Goal: Navigation & Orientation: Locate item on page

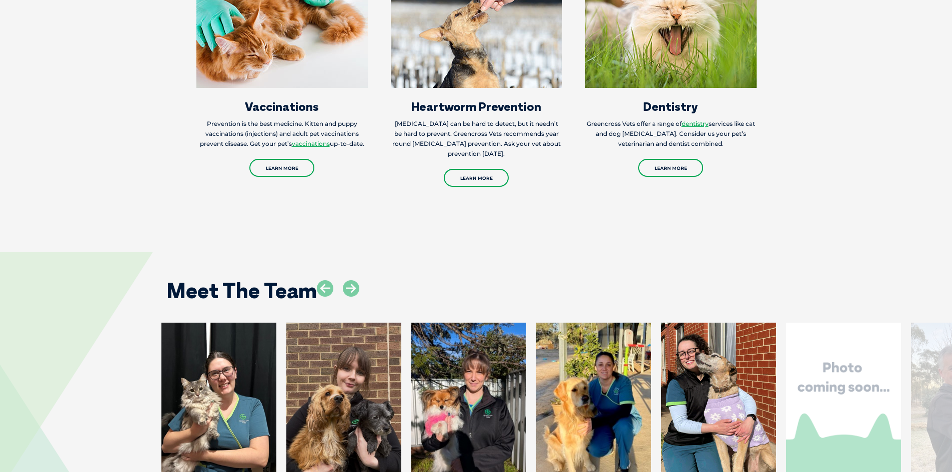
scroll to position [1500, 0]
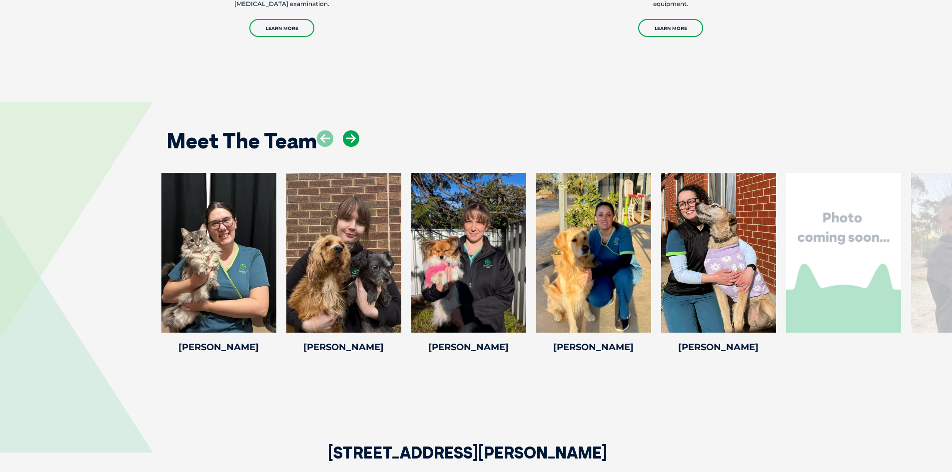
click at [352, 133] on icon at bounding box center [351, 138] width 16 height 16
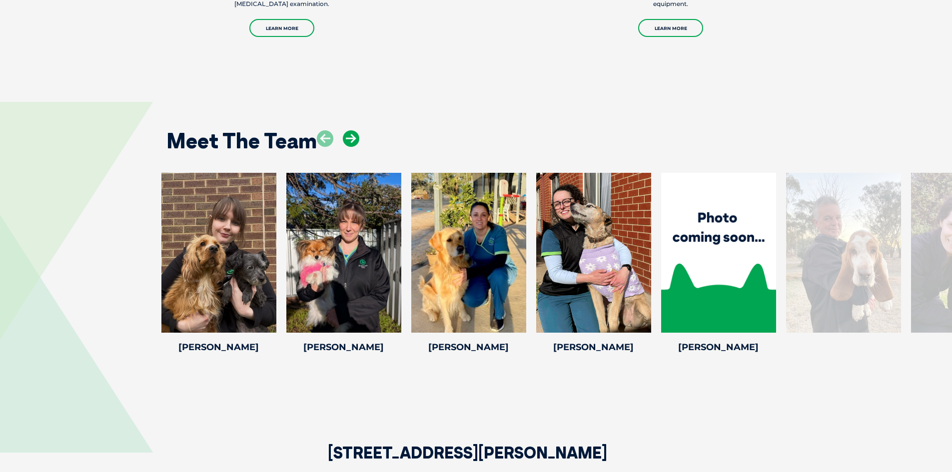
click at [352, 133] on icon at bounding box center [351, 138] width 16 height 16
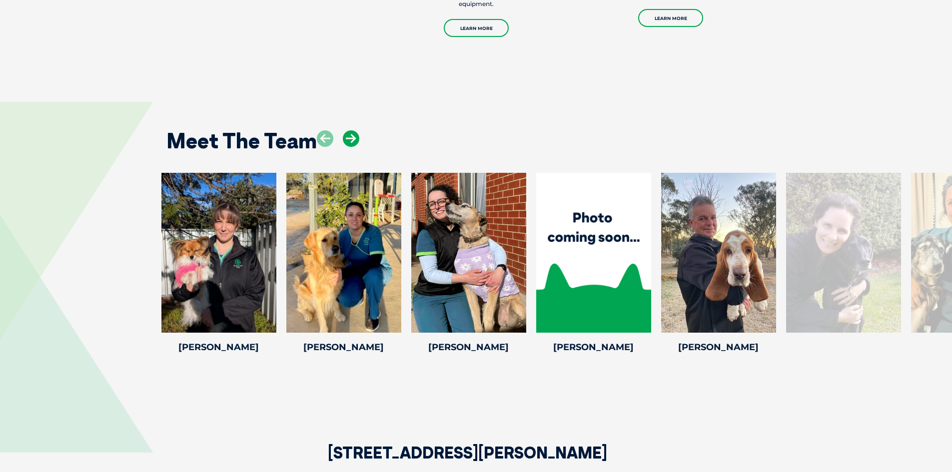
click at [352, 133] on icon at bounding box center [351, 138] width 16 height 16
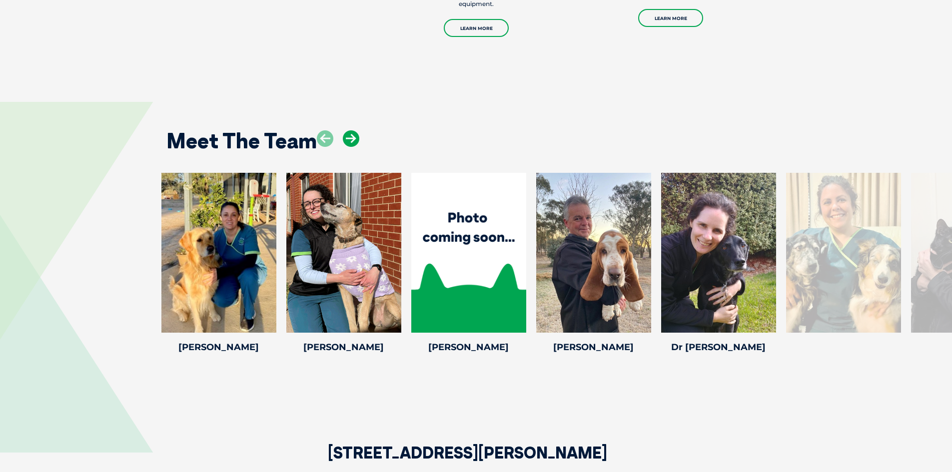
click at [352, 133] on icon at bounding box center [351, 138] width 16 height 16
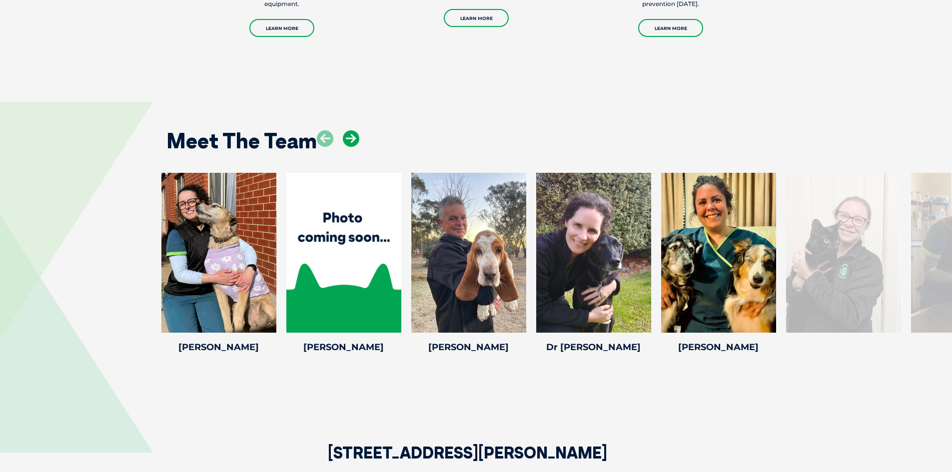
click at [352, 133] on icon at bounding box center [351, 138] width 16 height 16
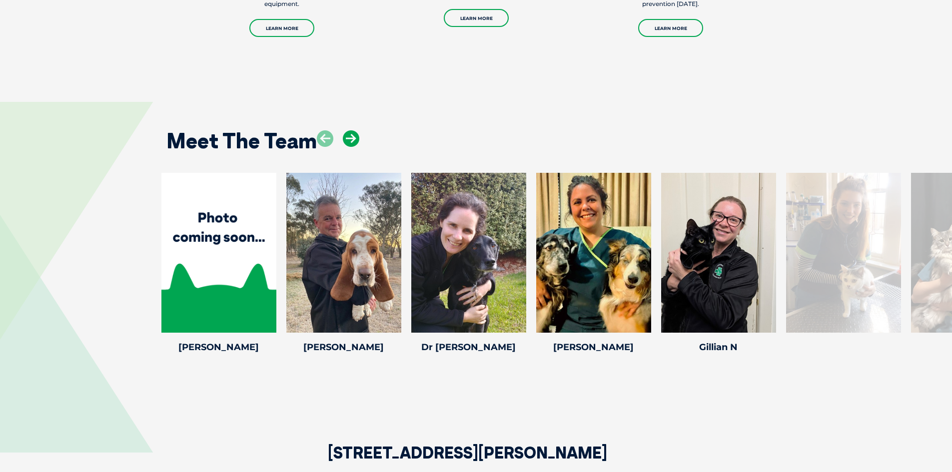
click at [352, 133] on icon at bounding box center [351, 138] width 16 height 16
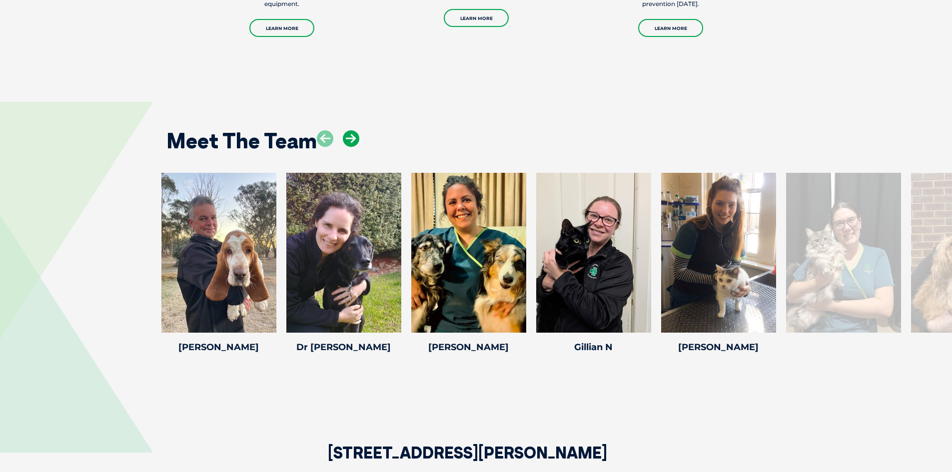
click at [352, 133] on icon at bounding box center [351, 138] width 16 height 16
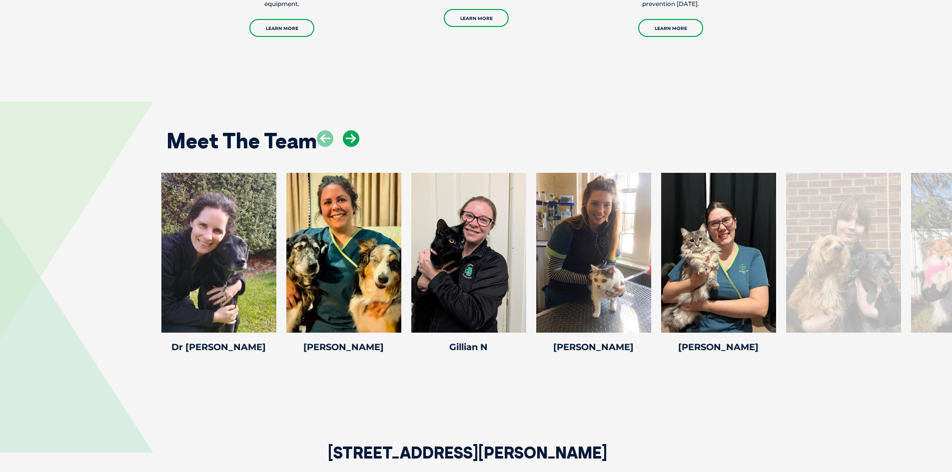
click at [352, 133] on icon at bounding box center [351, 138] width 16 height 16
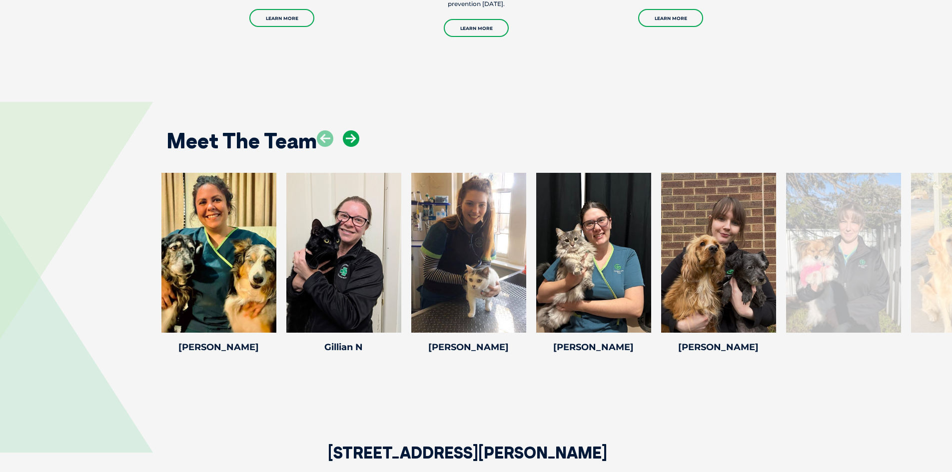
click at [352, 133] on icon at bounding box center [351, 138] width 16 height 16
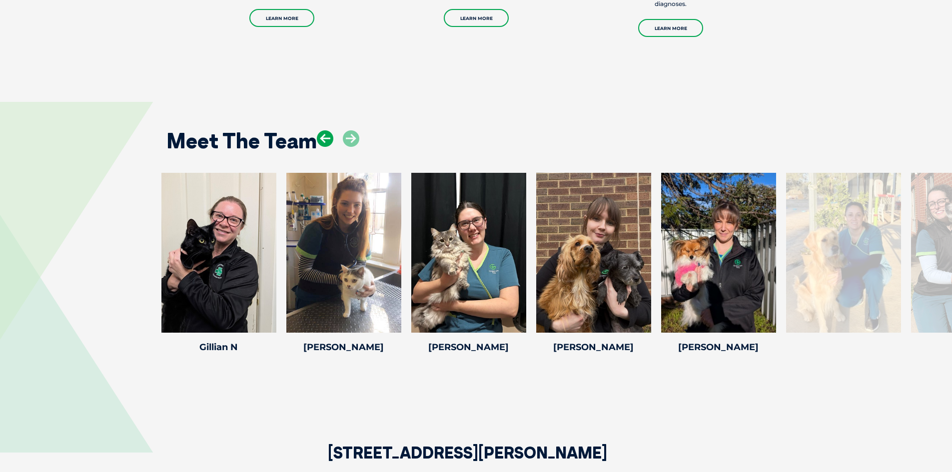
click at [326, 132] on icon at bounding box center [325, 138] width 16 height 16
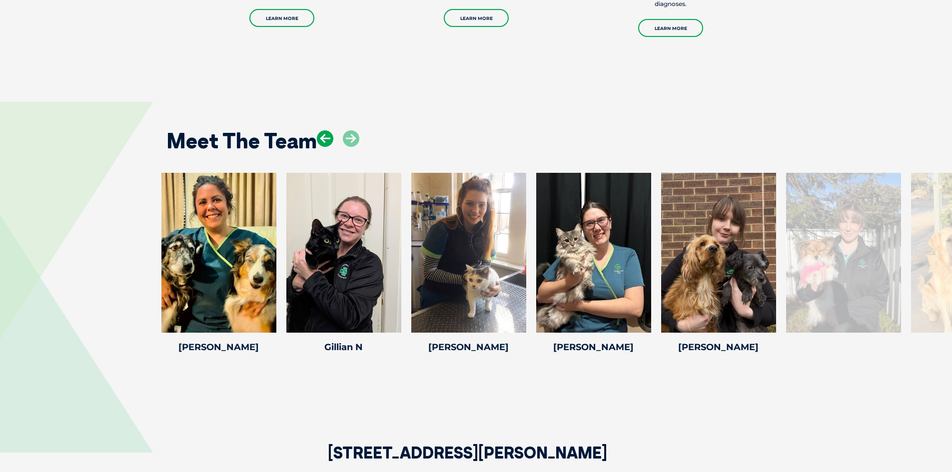
click at [326, 132] on icon at bounding box center [325, 138] width 16 height 16
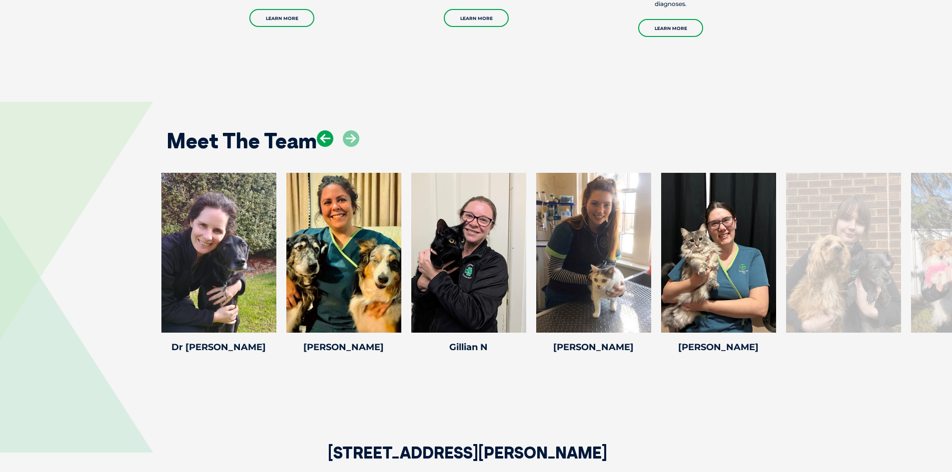
click at [326, 132] on icon at bounding box center [325, 138] width 16 height 16
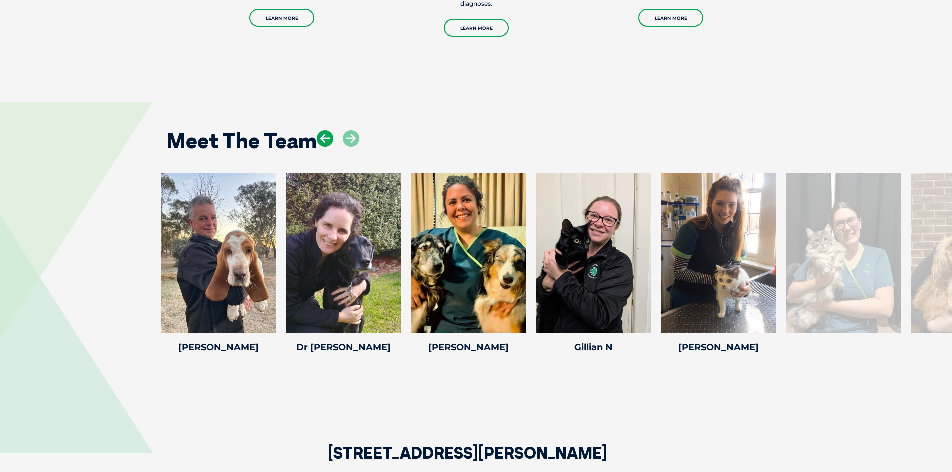
click at [326, 132] on icon at bounding box center [325, 138] width 16 height 16
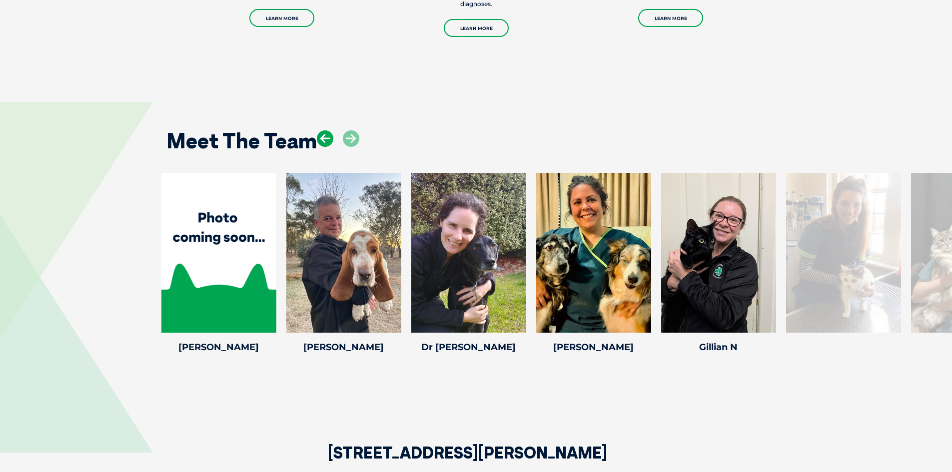
click at [326, 132] on icon at bounding box center [325, 138] width 16 height 16
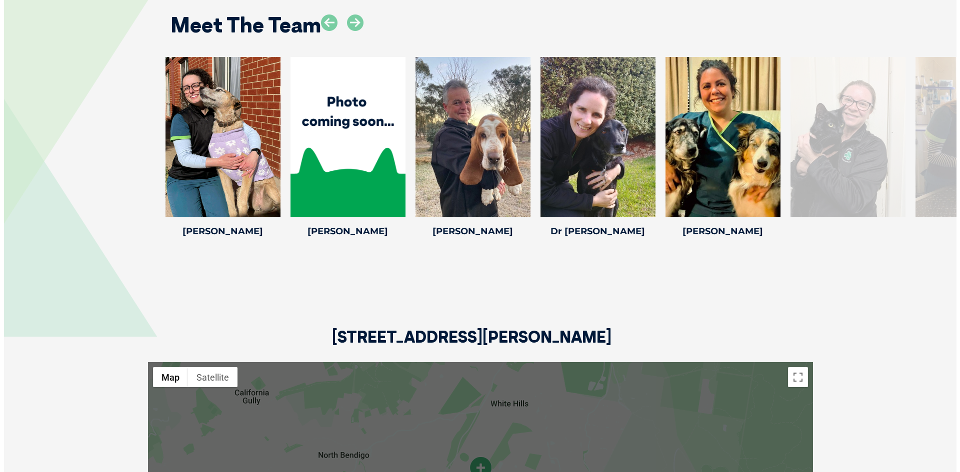
scroll to position [1550, 0]
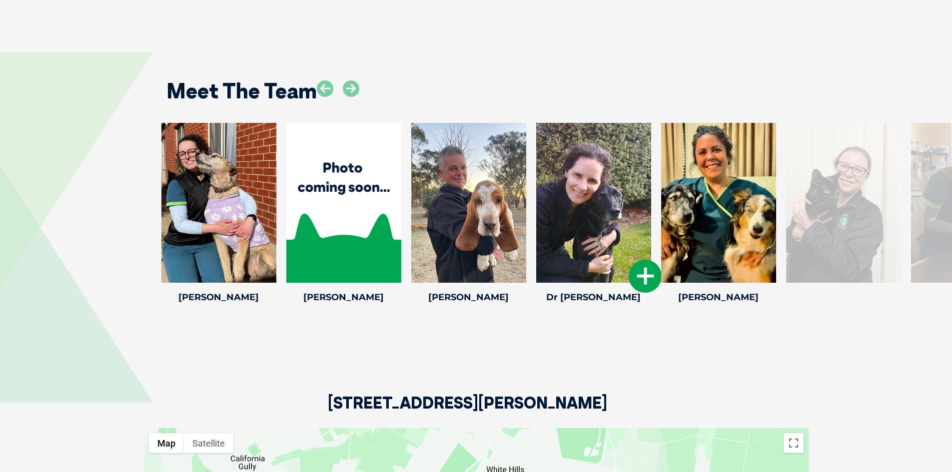
click at [615, 220] on div at bounding box center [593, 203] width 115 height 160
click at [638, 260] on icon at bounding box center [645, 276] width 33 height 33
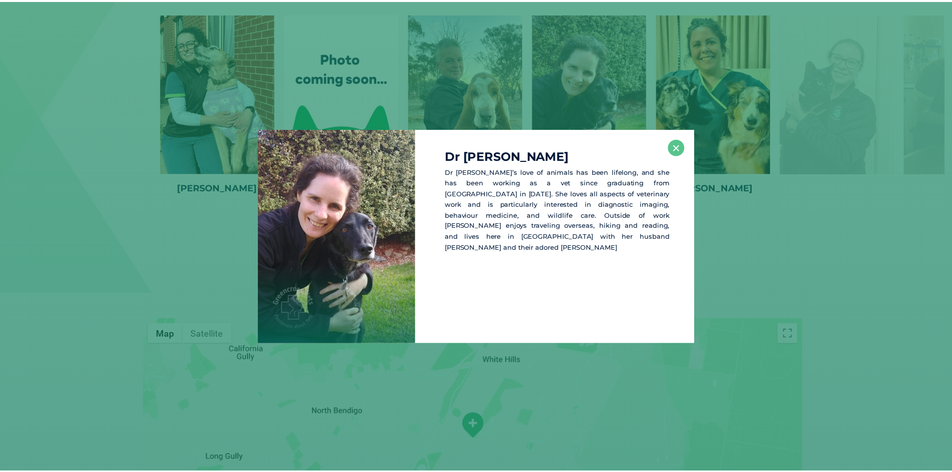
scroll to position [1660, 0]
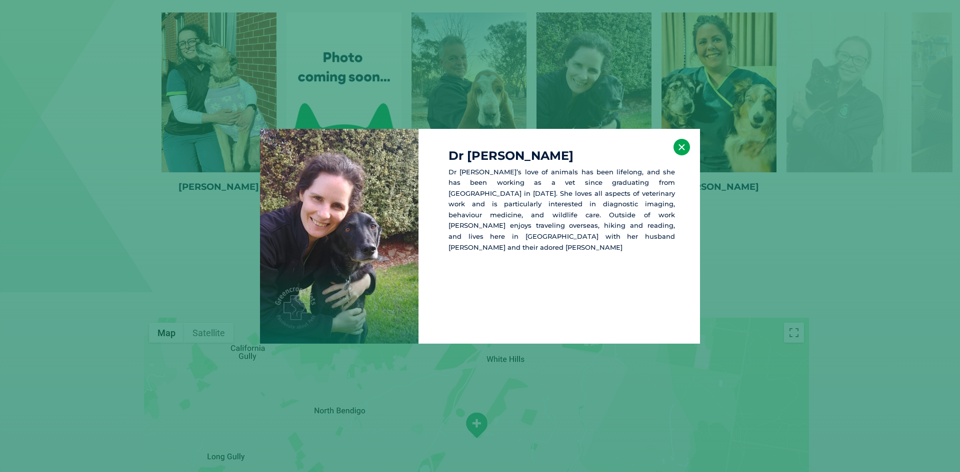
click at [677, 144] on button "×" at bounding box center [681, 147] width 16 height 16
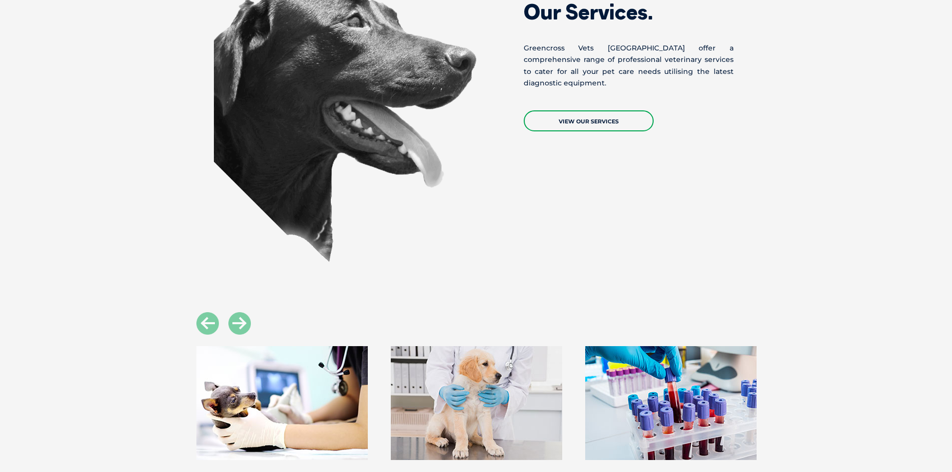
scroll to position [910, 0]
